Goal: Information Seeking & Learning: Learn about a topic

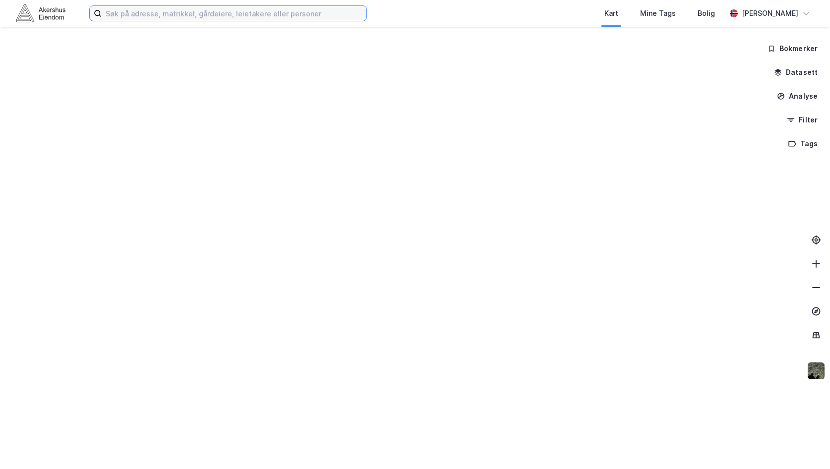
click at [163, 15] on input at bounding box center [234, 13] width 265 height 15
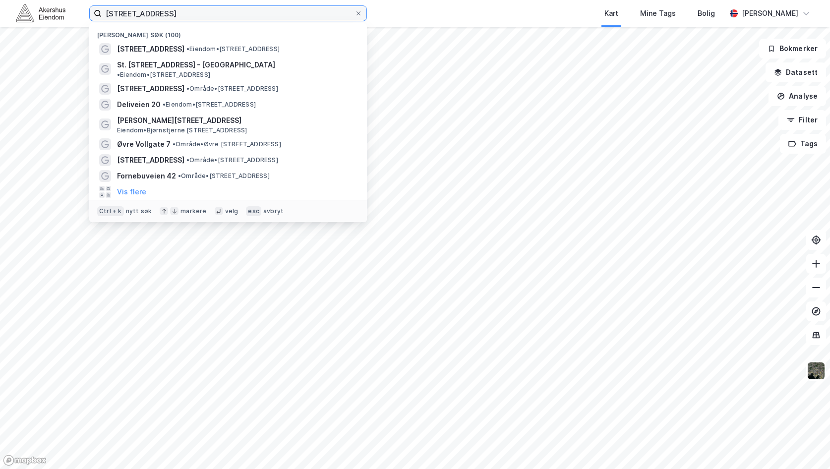
type input "[STREET_ADDRESS]"
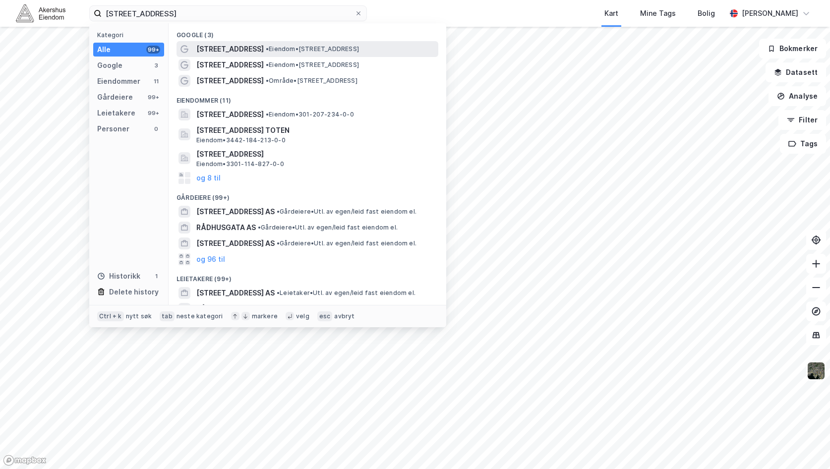
click at [277, 52] on span "• Eiendom • [STREET_ADDRESS]" at bounding box center [312, 49] width 93 height 8
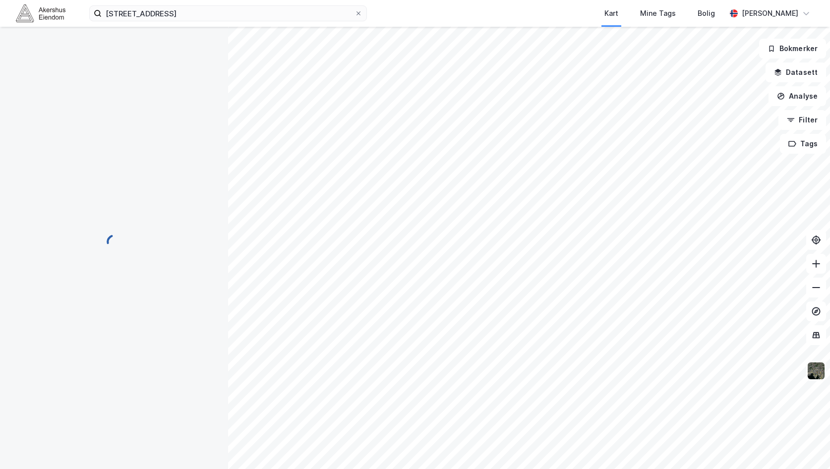
click at [207, 4] on div "[STREET_ADDRESS] Kart Mine Tags Bolig [PERSON_NAME]" at bounding box center [415, 13] width 830 height 27
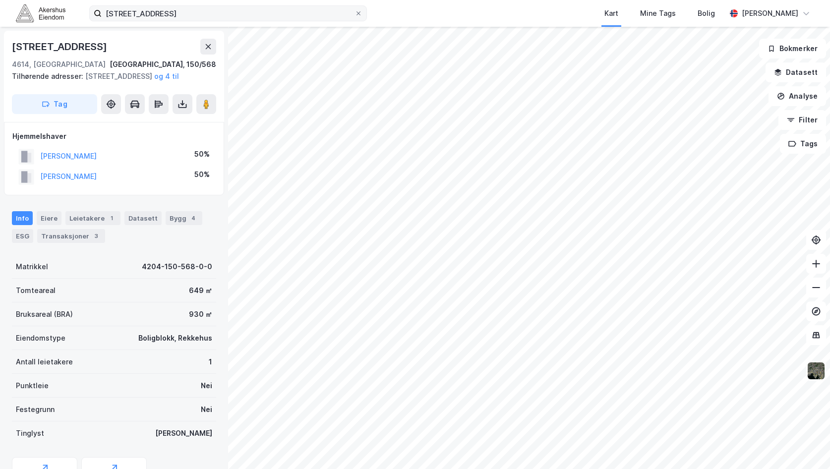
drag, startPoint x: 358, startPoint y: 13, endPoint x: 262, endPoint y: 17, distance: 96.3
click at [354, 15] on label "[STREET_ADDRESS]" at bounding box center [228, 13] width 278 height 16
click at [364, 13] on label "[STREET_ADDRESS]" at bounding box center [228, 13] width 278 height 16
click at [355, 13] on input "[STREET_ADDRESS]" at bounding box center [228, 13] width 253 height 15
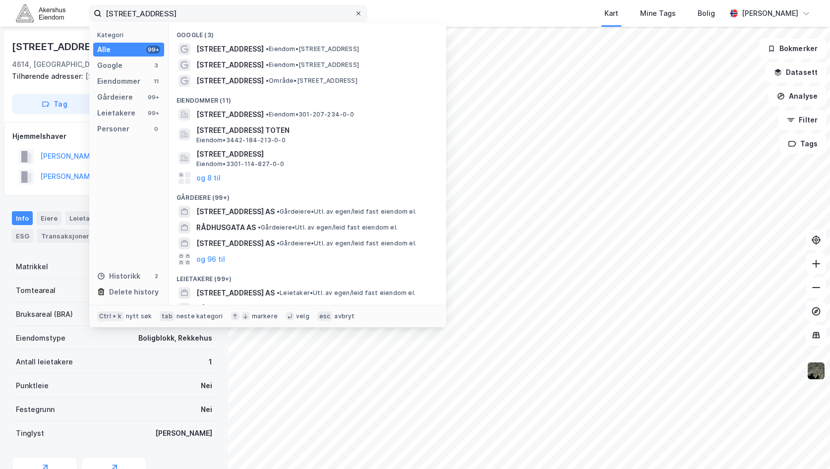
click at [361, 13] on span at bounding box center [359, 13] width 8 height 8
click at [355, 13] on input "[STREET_ADDRESS]" at bounding box center [228, 13] width 253 height 15
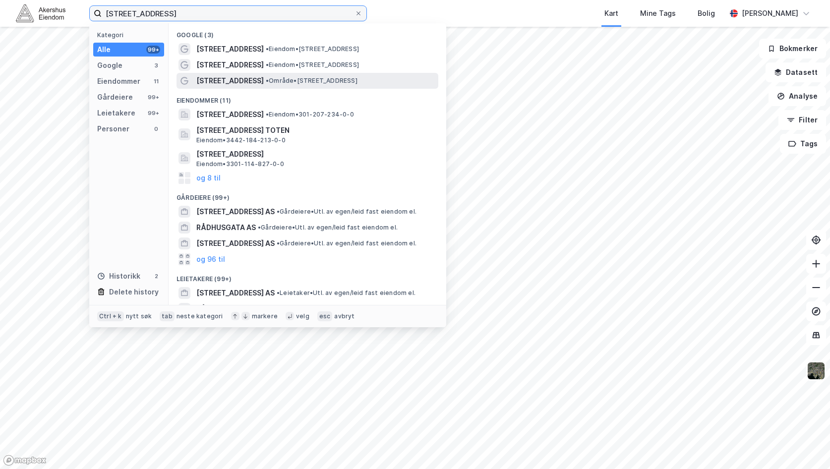
type input "[STREET_ADDRESS]"
click at [266, 80] on span "• Område • [STREET_ADDRESS]" at bounding box center [312, 81] width 92 height 8
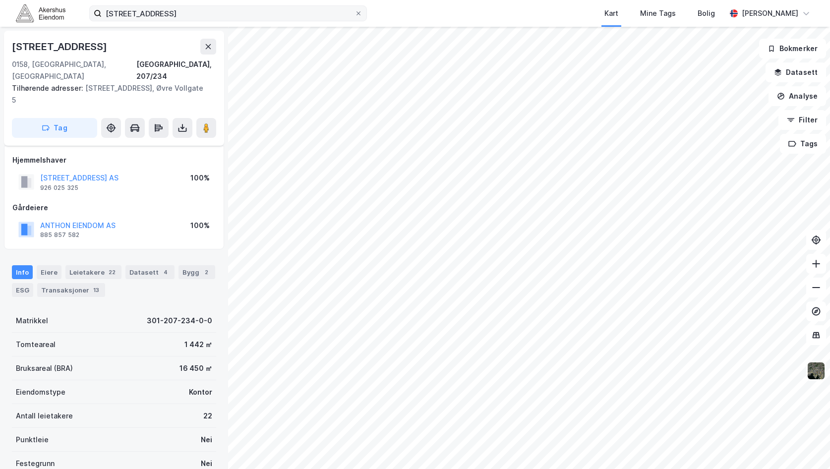
scroll to position [94, 0]
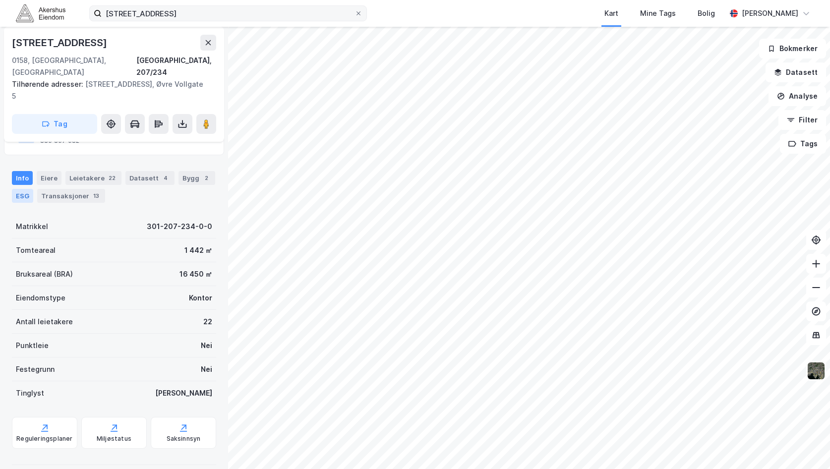
click at [28, 189] on div "ESG" at bounding box center [22, 196] width 21 height 14
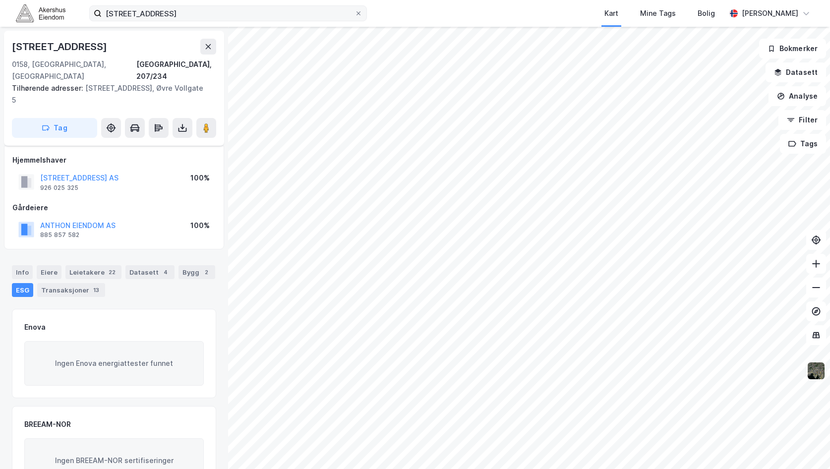
scroll to position [99, 0]
